Goal: Use online tool/utility: Utilize a website feature to perform a specific function

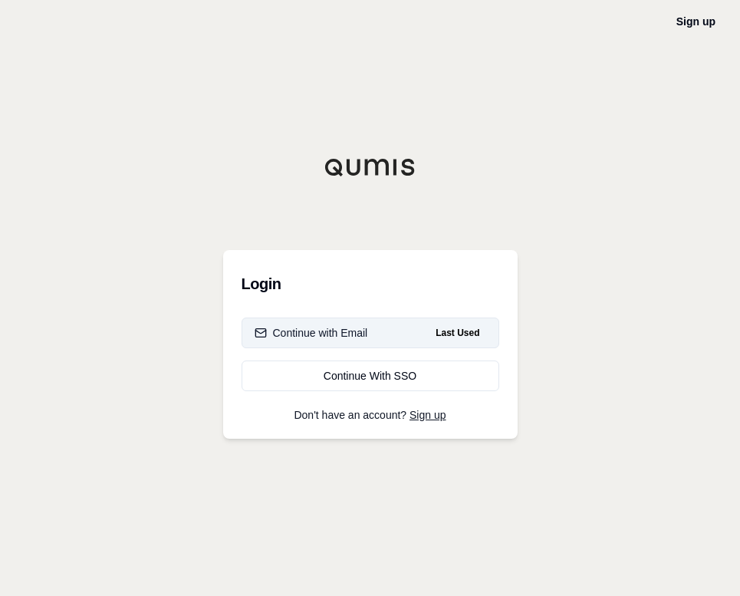
click at [332, 341] on button "Continue with Email Last Used" at bounding box center [371, 333] width 258 height 31
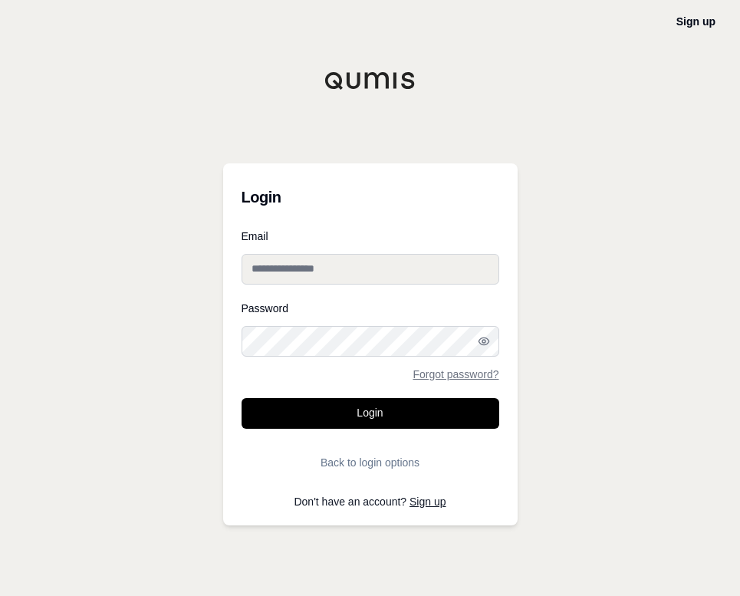
type input "**********"
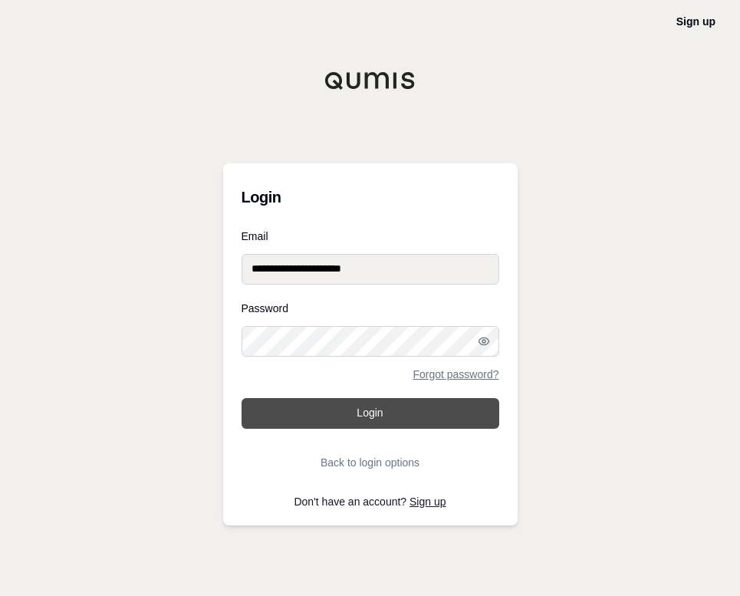
click at [362, 425] on button "Login" at bounding box center [371, 413] width 258 height 31
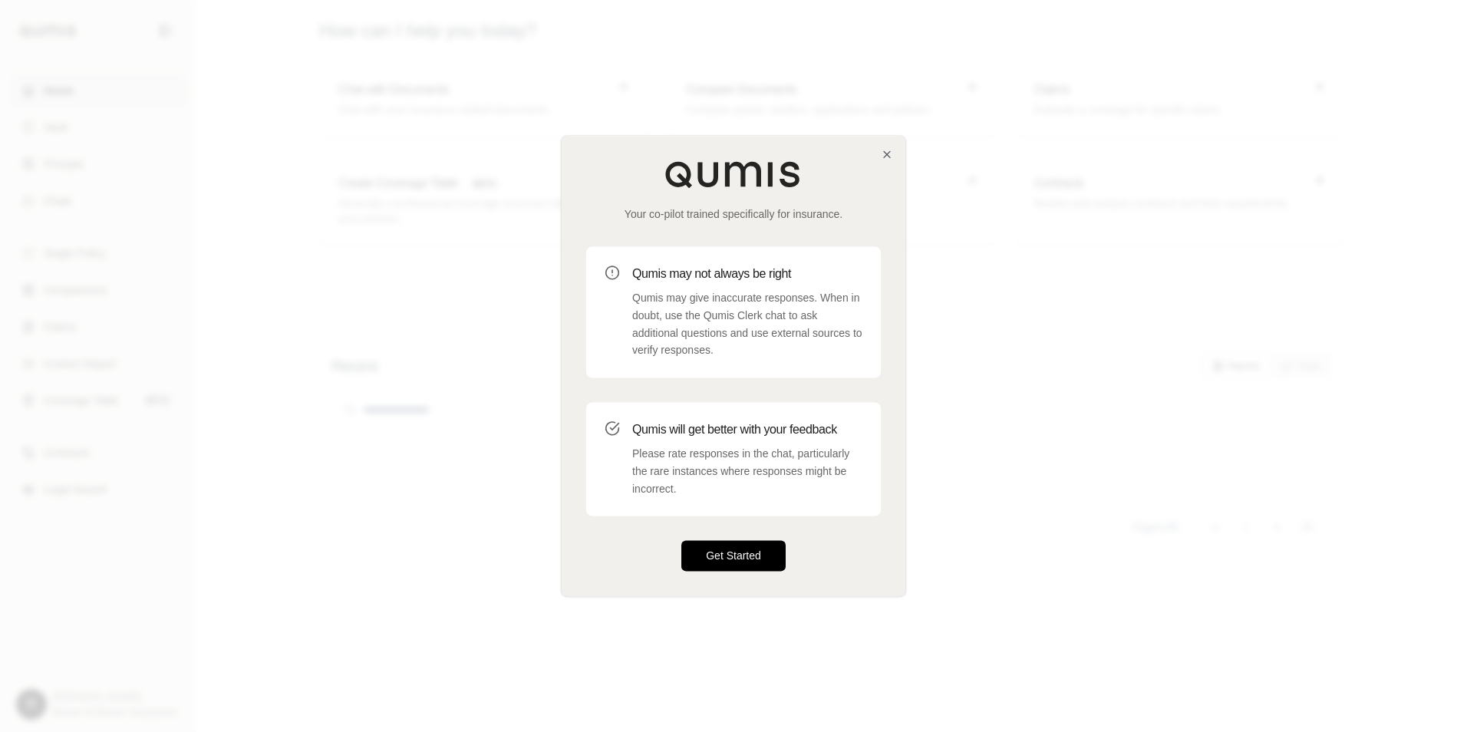
click at [720, 555] on button "Get Started" at bounding box center [733, 556] width 104 height 31
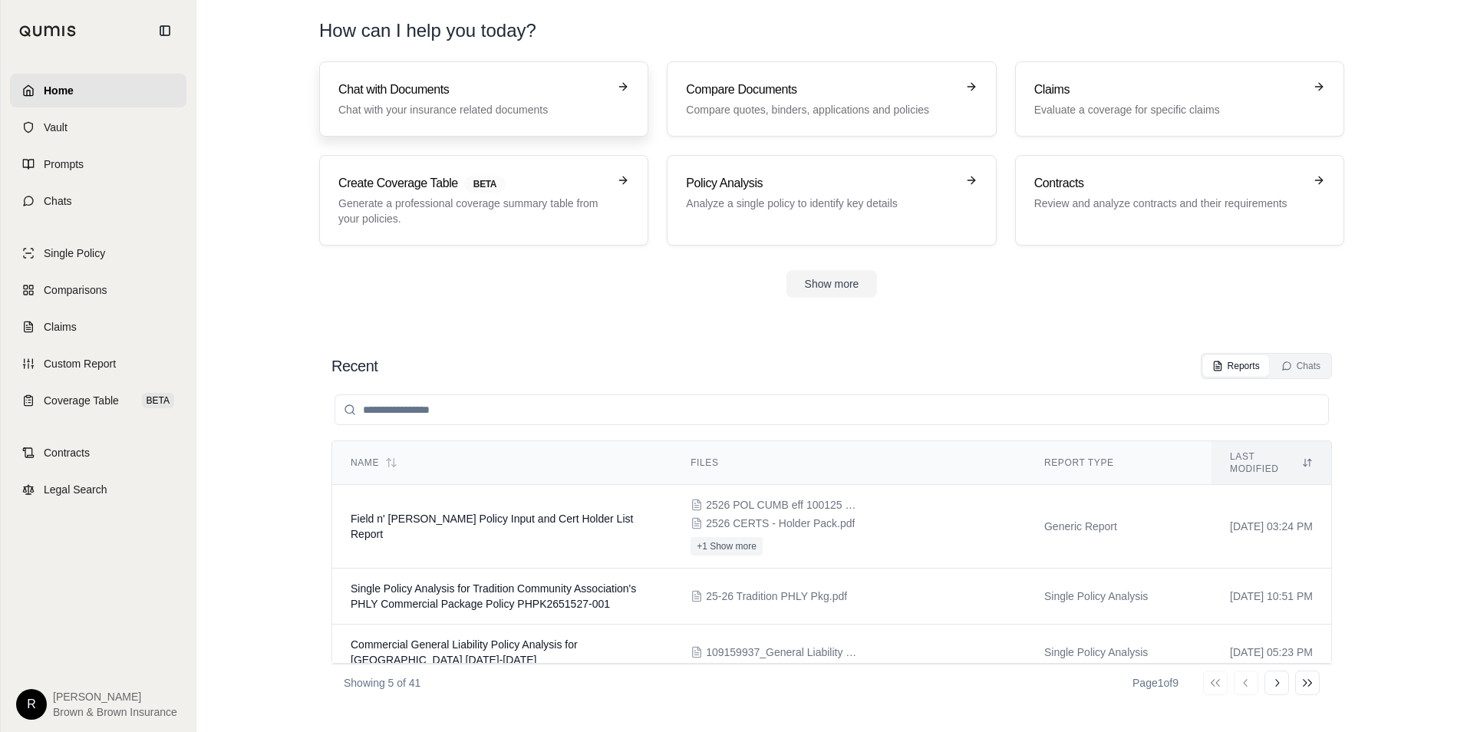
click at [529, 108] on p "Chat with your insurance related documents" at bounding box center [472, 109] width 269 height 15
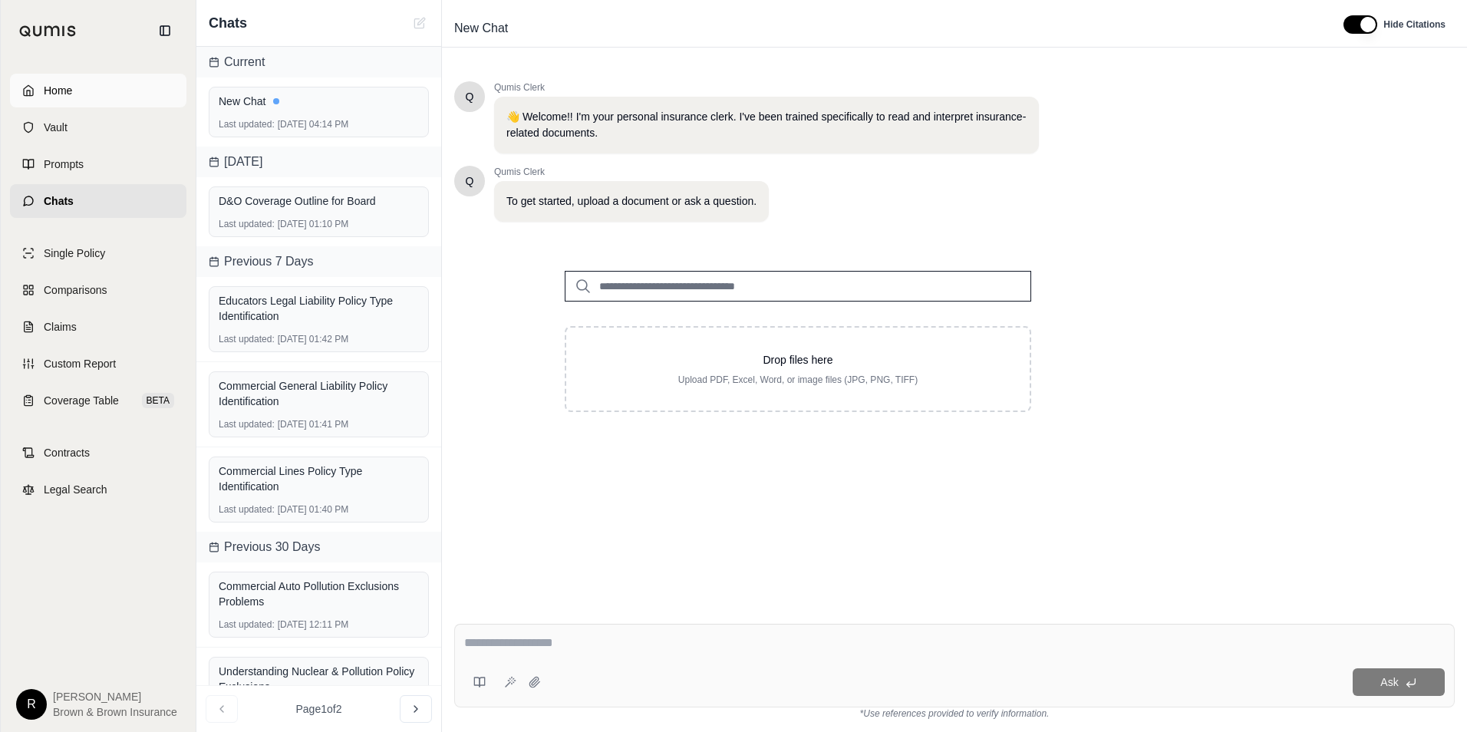
click at [96, 88] on link "Home" at bounding box center [98, 91] width 176 height 34
